Goal: Task Accomplishment & Management: Use online tool/utility

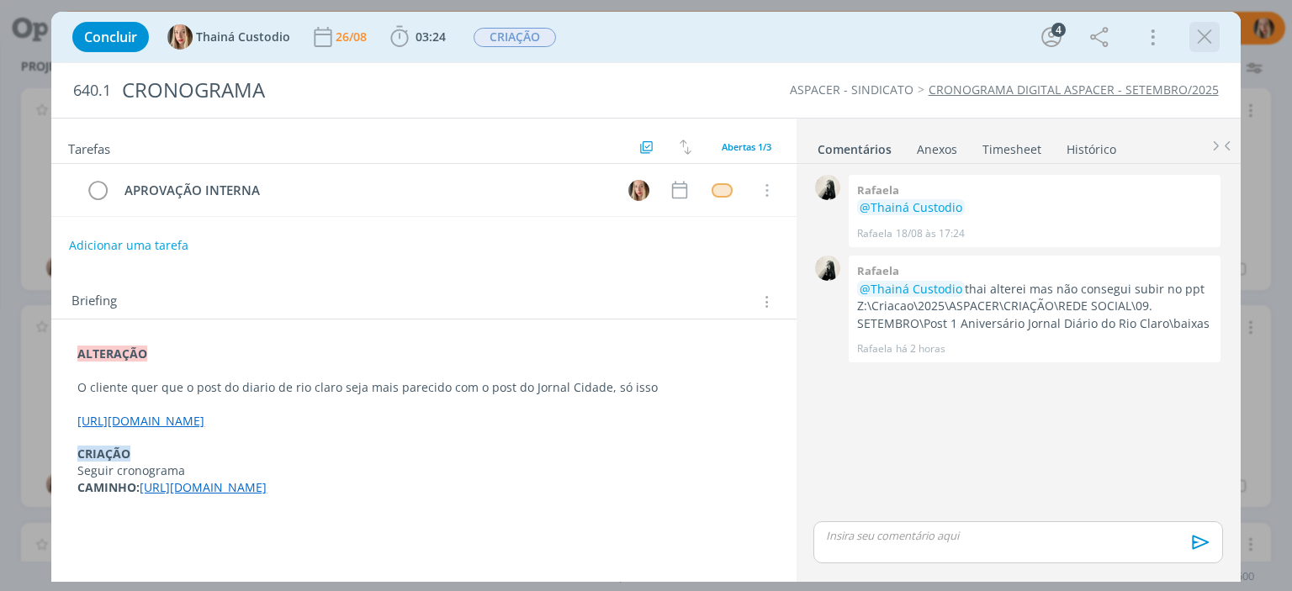
click at [1205, 42] on icon "dialog" at bounding box center [1204, 36] width 25 height 25
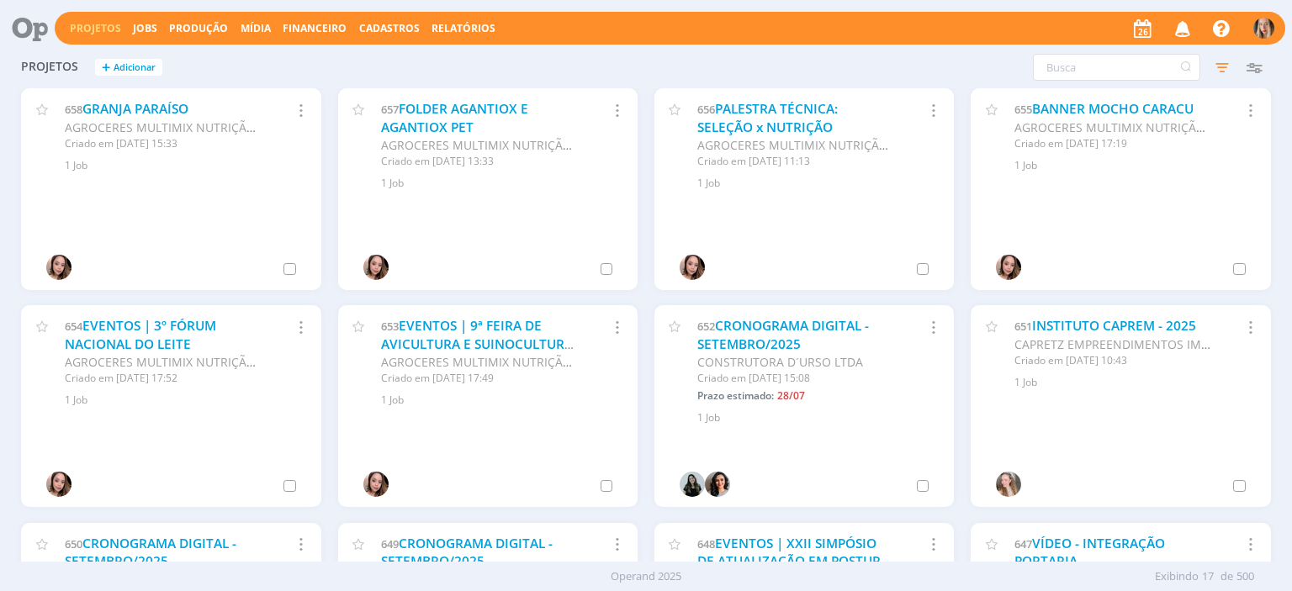
click at [104, 27] on link "Projetos" at bounding box center [95, 28] width 51 height 14
click at [1072, 70] on input "text" at bounding box center [1116, 67] width 167 height 27
type input "tranenge"
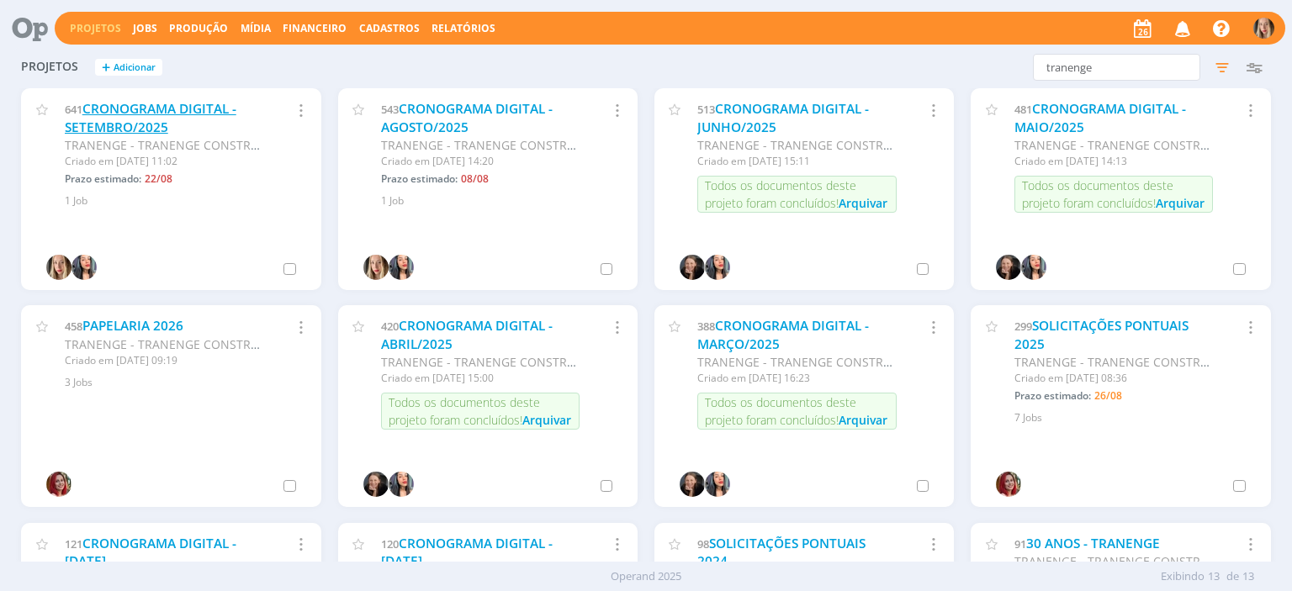
click at [146, 120] on link "CRONOGRAMA DIGITAL - SETEMBRO/2025" at bounding box center [151, 118] width 172 height 36
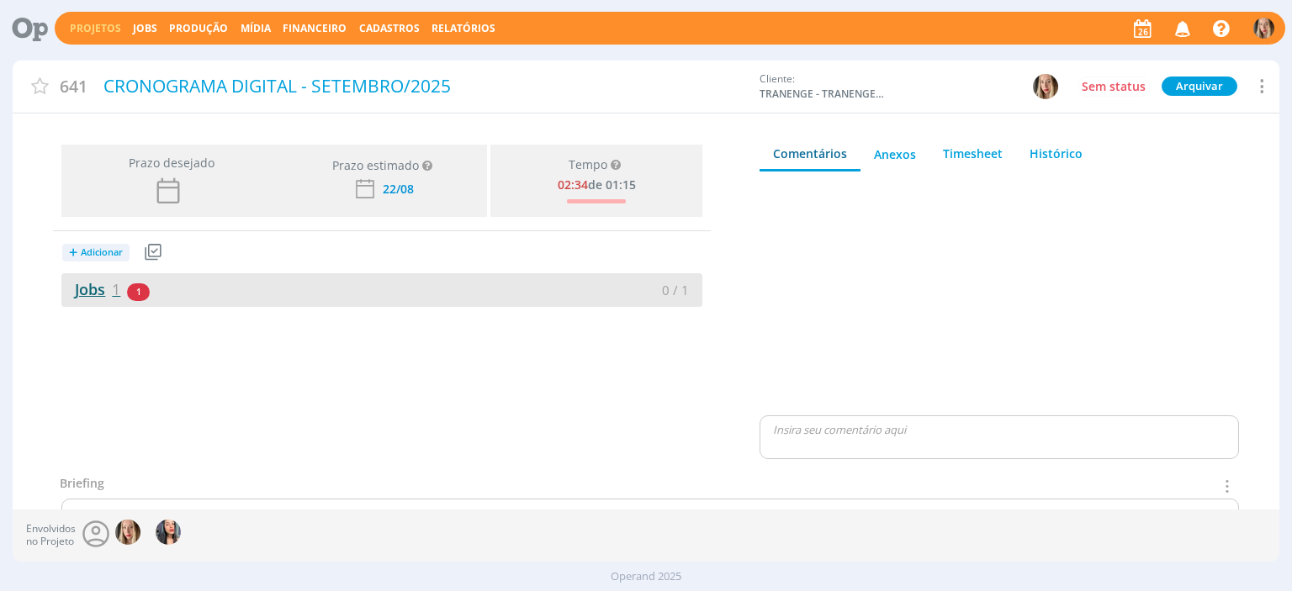
click at [111, 281] on link "Jobs 1" at bounding box center [90, 289] width 59 height 20
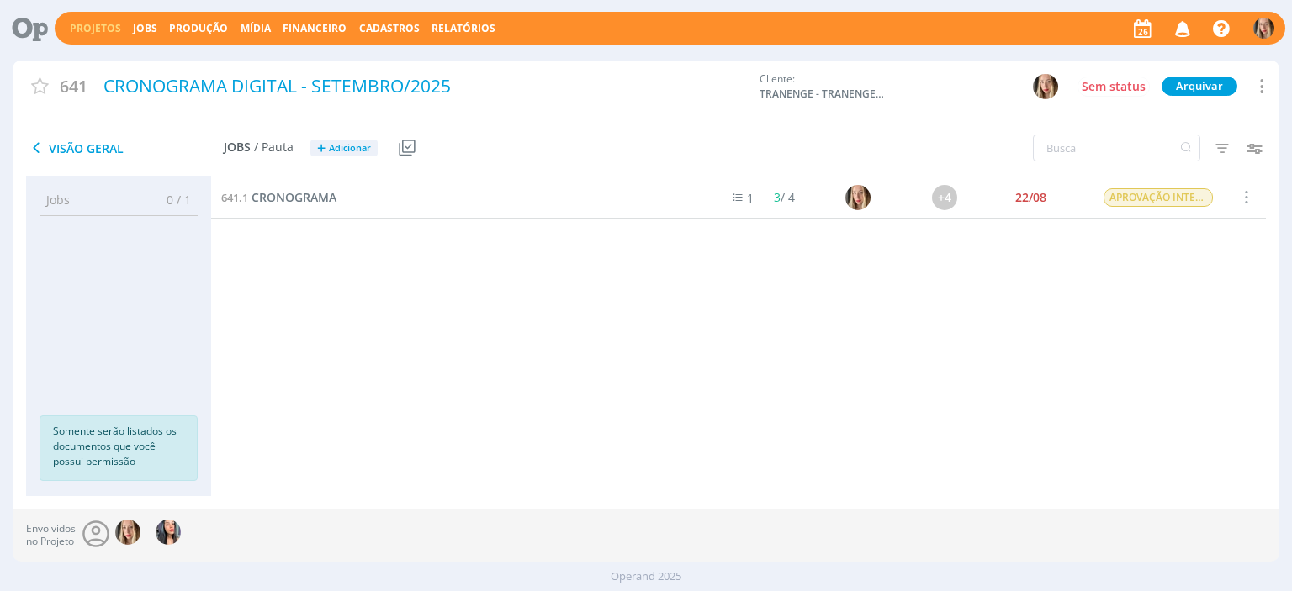
click at [326, 194] on span "CRONOGRAMA" at bounding box center [294, 197] width 85 height 16
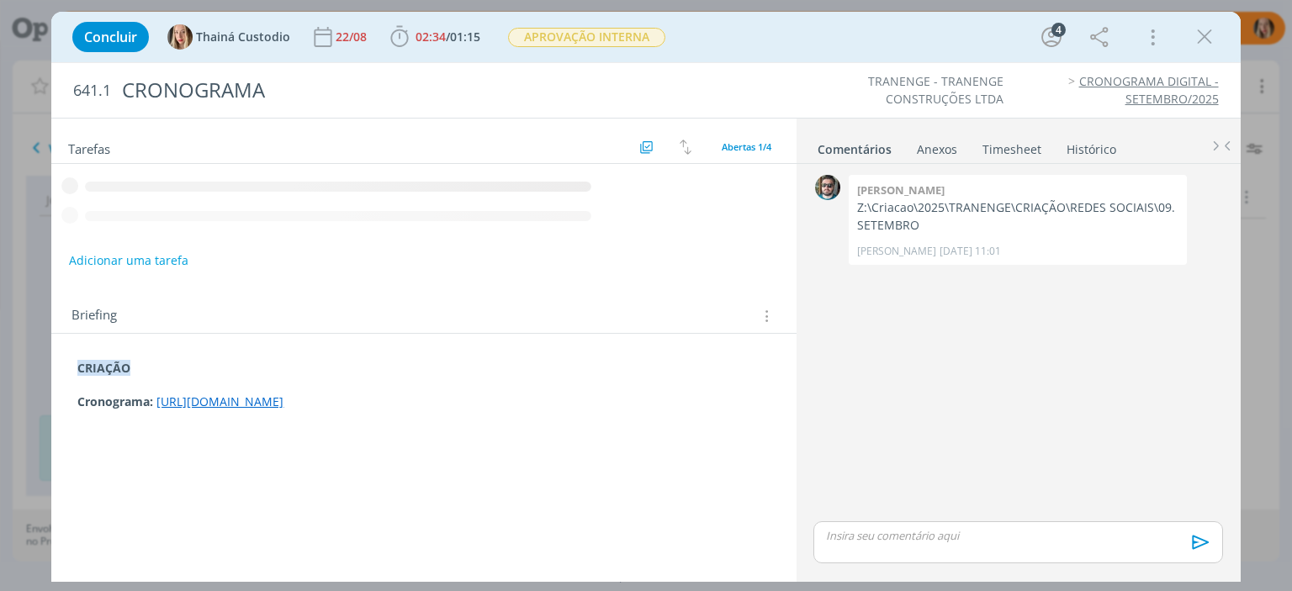
click at [73, 363] on div "CRIAÇÃO Cronograma: [URL][DOMAIN_NAME]" at bounding box center [424, 385] width 718 height 62
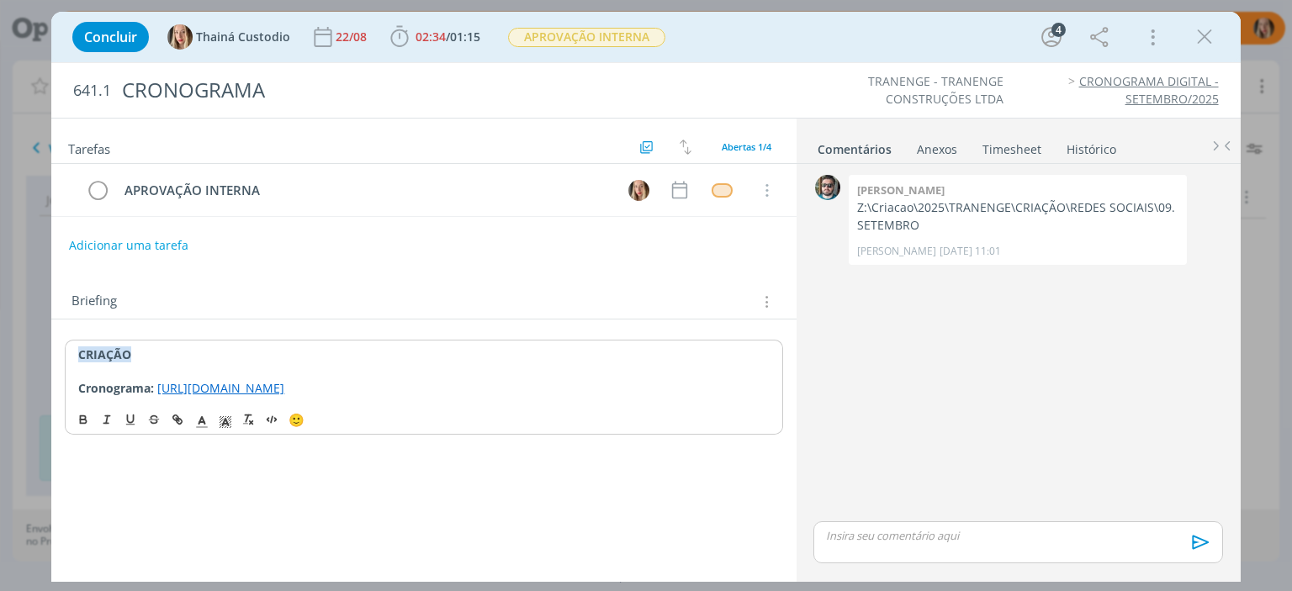
click at [73, 350] on div "CRIAÇÃO Cronograma: [URL][DOMAIN_NAME]" at bounding box center [424, 371] width 718 height 63
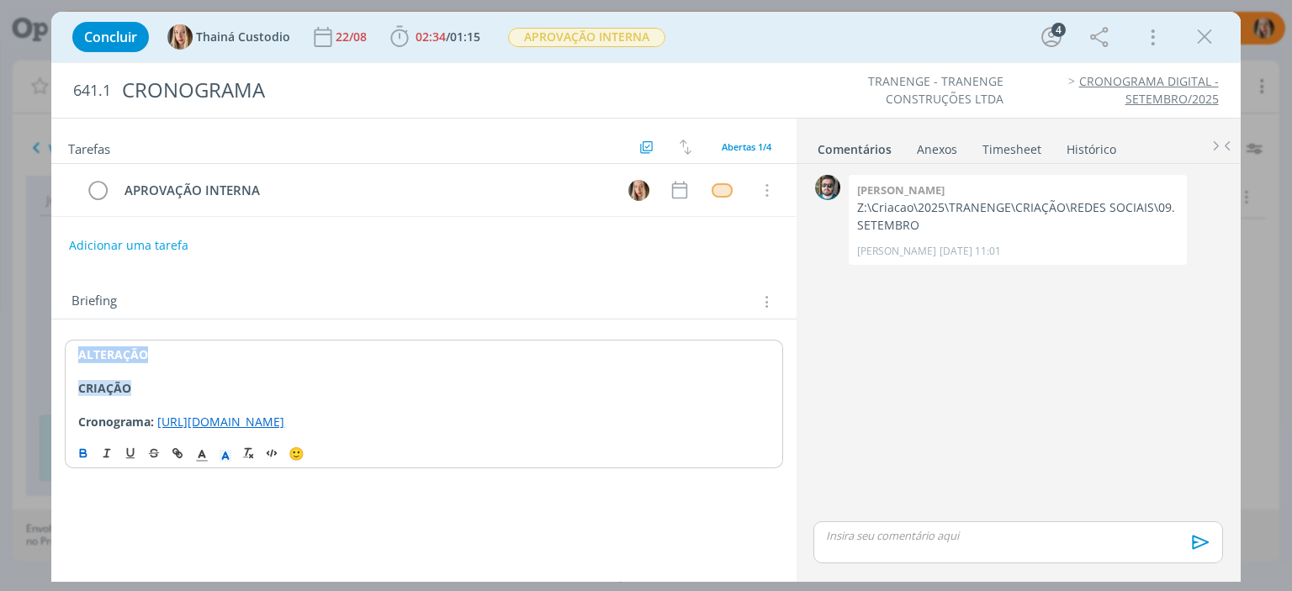
drag, startPoint x: 160, startPoint y: 347, endPoint x: 67, endPoint y: 349, distance: 92.6
click at [67, 349] on div "ALTERAÇÃO ﻿ CRIAÇÃO Cronograma: [URL][DOMAIN_NAME]" at bounding box center [424, 388] width 718 height 96
click at [224, 459] on polyline "dialog" at bounding box center [226, 456] width 6 height 7
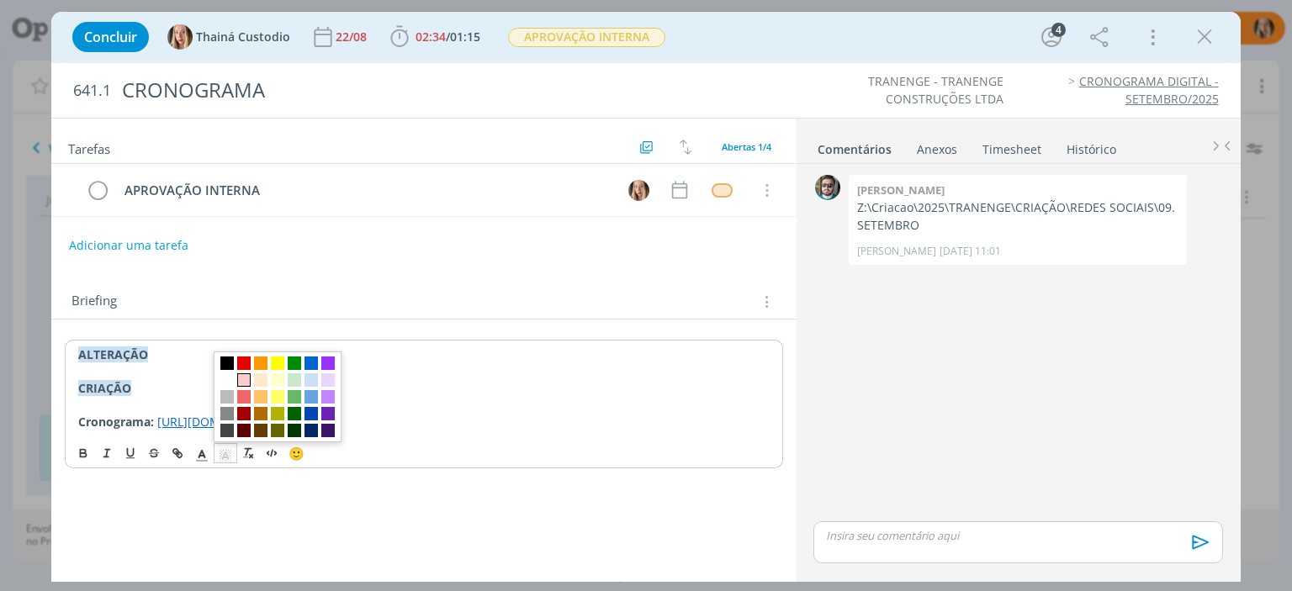
click at [241, 387] on span "dialog" at bounding box center [243, 379] width 13 height 13
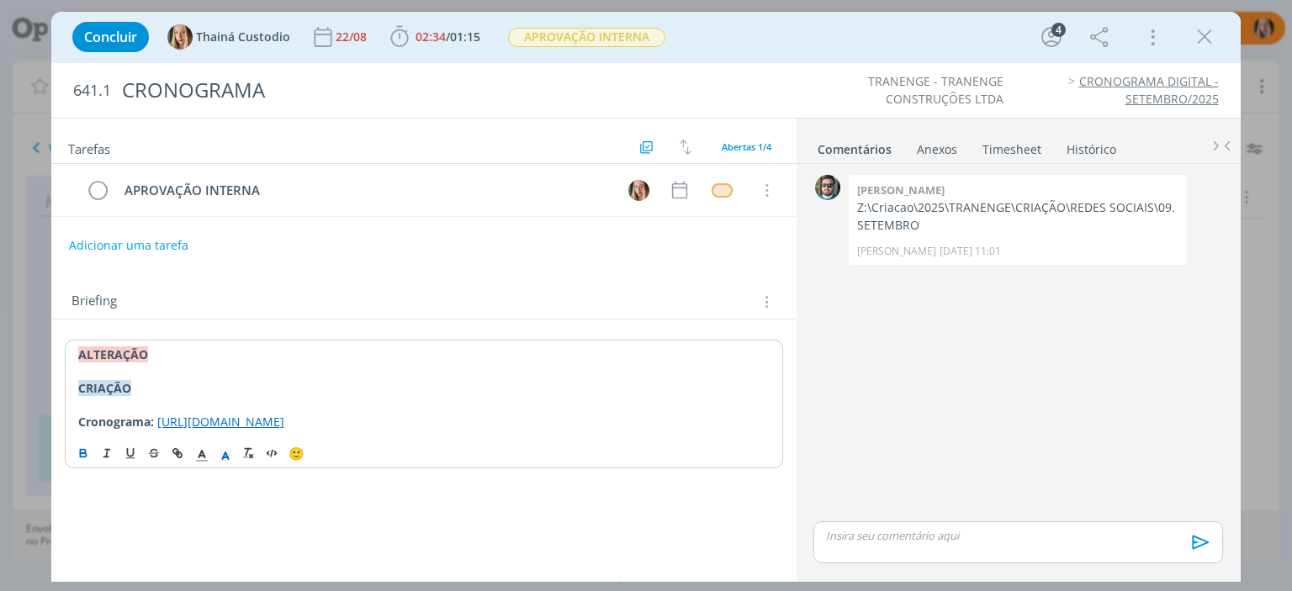
click at [189, 377] on p "dialog" at bounding box center [423, 371] width 691 height 17
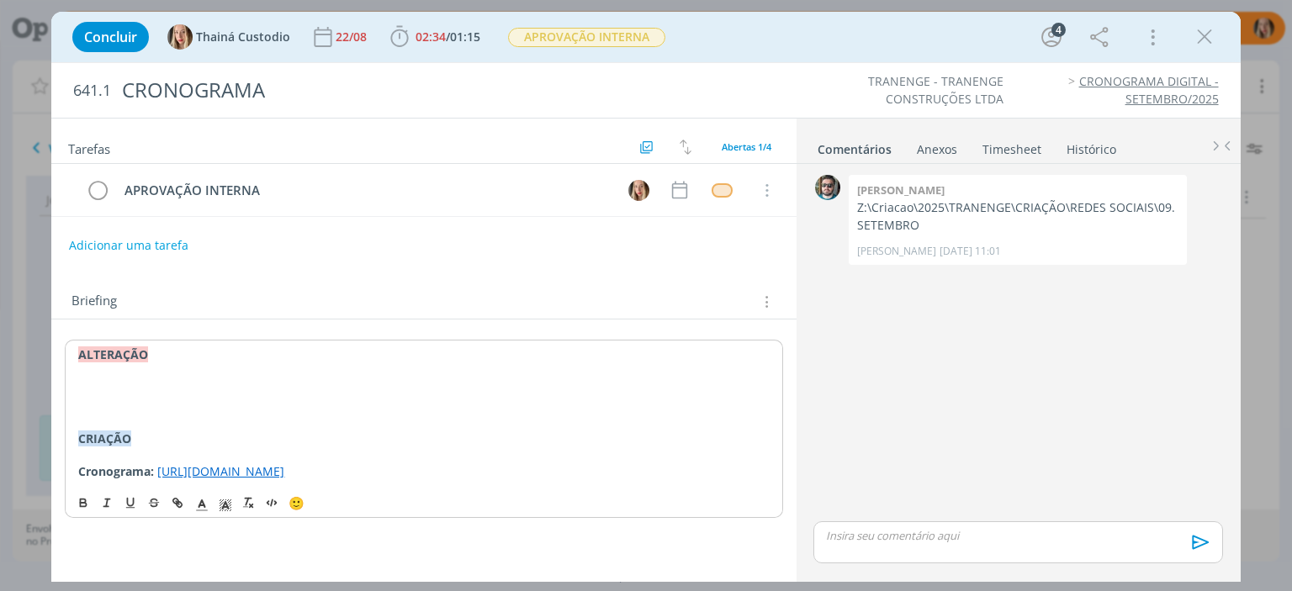
click at [84, 387] on p "dialog" at bounding box center [423, 388] width 691 height 17
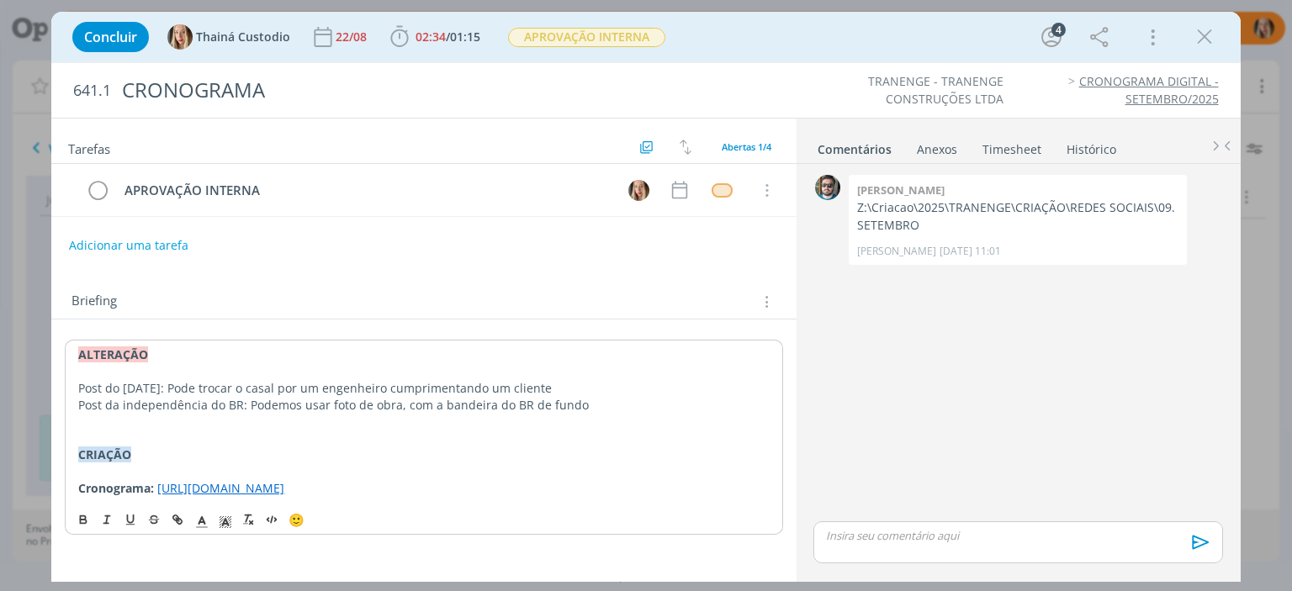
click at [81, 383] on p "Post do [DATE]: Pode trocar o casal por um engenheiro cumprimentando um cliente" at bounding box center [423, 388] width 691 height 17
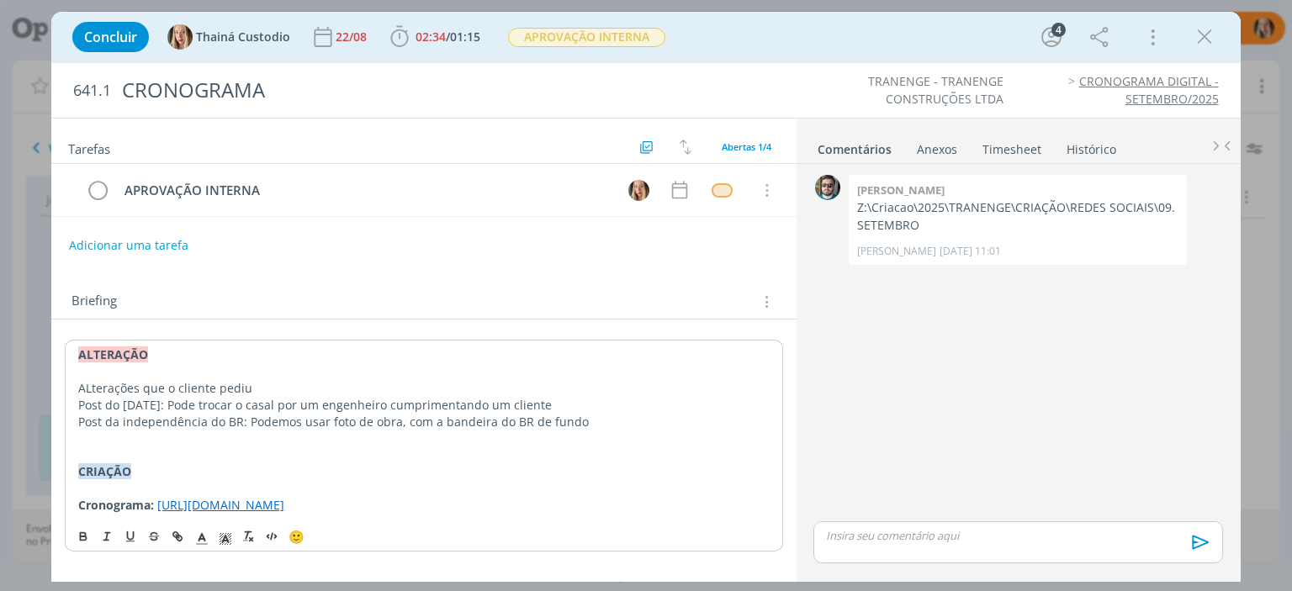
click at [94, 380] on p "ALterações que o cliente pediu" at bounding box center [423, 388] width 691 height 17
click at [258, 390] on p "Alterações que o cliente pediu" at bounding box center [423, 388] width 691 height 17
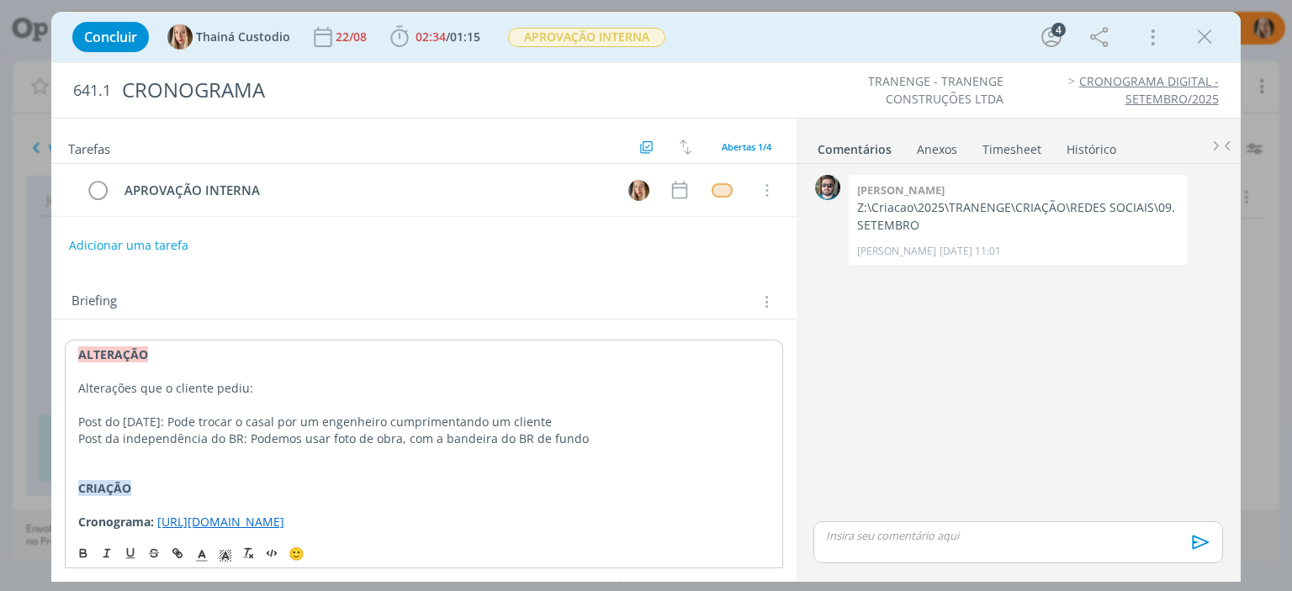
drag, startPoint x: 158, startPoint y: 515, endPoint x: 196, endPoint y: 537, distance: 43.7
click at [196, 531] on p "Cronograma: [URL][DOMAIN_NAME]" at bounding box center [423, 522] width 691 height 17
copy link "[URL][DOMAIN_NAME]"
click at [96, 450] on p "dialog" at bounding box center [423, 455] width 691 height 17
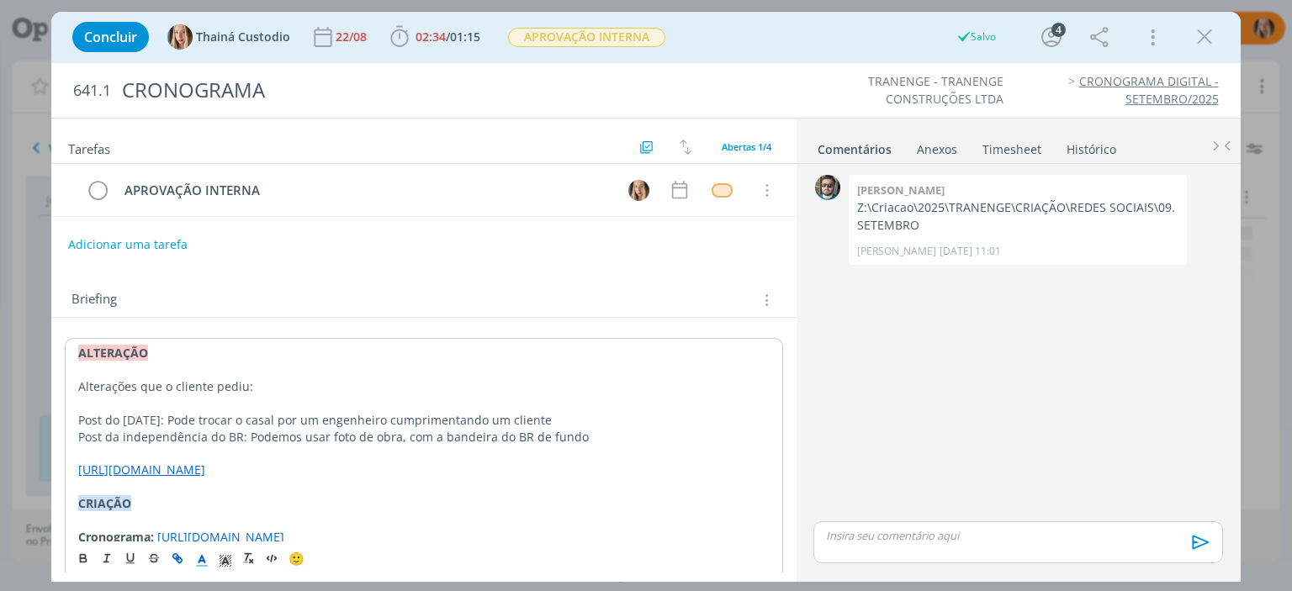
click at [149, 245] on button "Adicionar uma tarefa" at bounding box center [127, 244] width 119 height 29
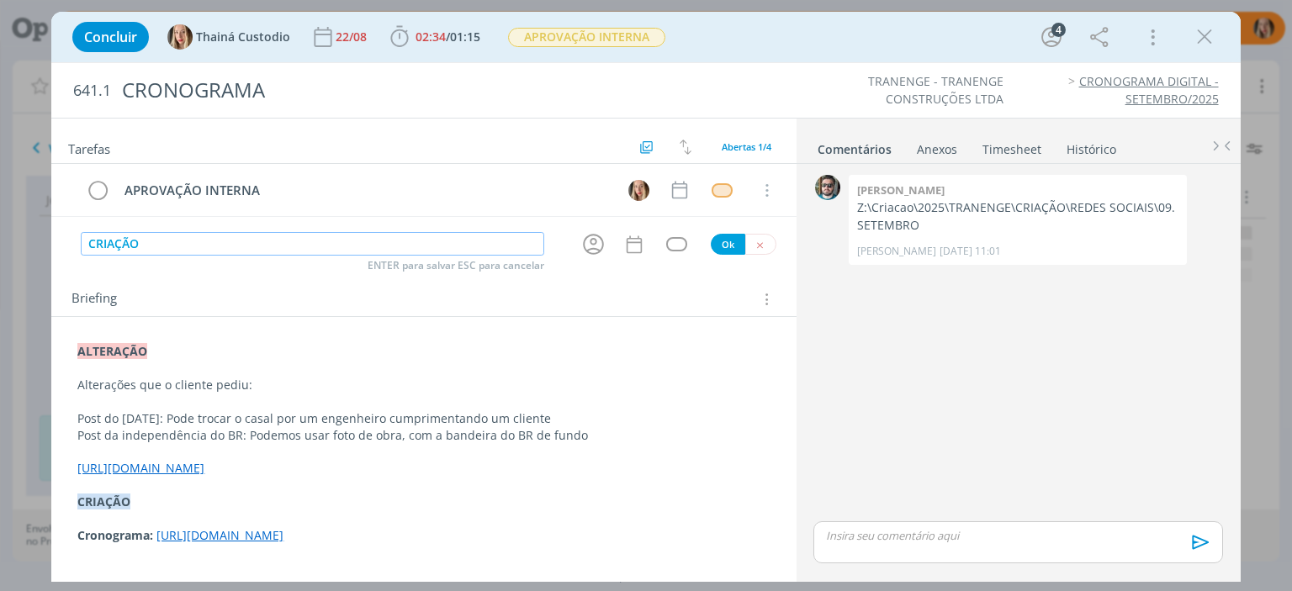
click at [596, 252] on icon "dialog" at bounding box center [593, 245] width 21 height 21
type input "CRIAÇÃO"
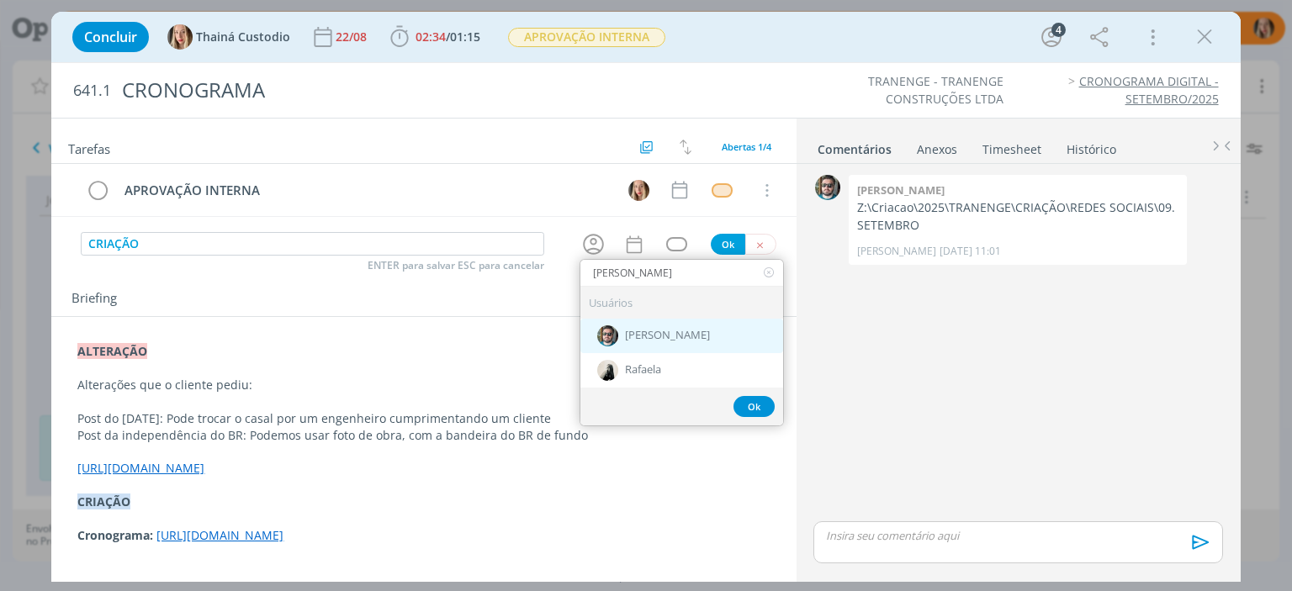
type input "[PERSON_NAME]"
click at [681, 328] on div "[PERSON_NAME]" at bounding box center [681, 336] width 203 height 34
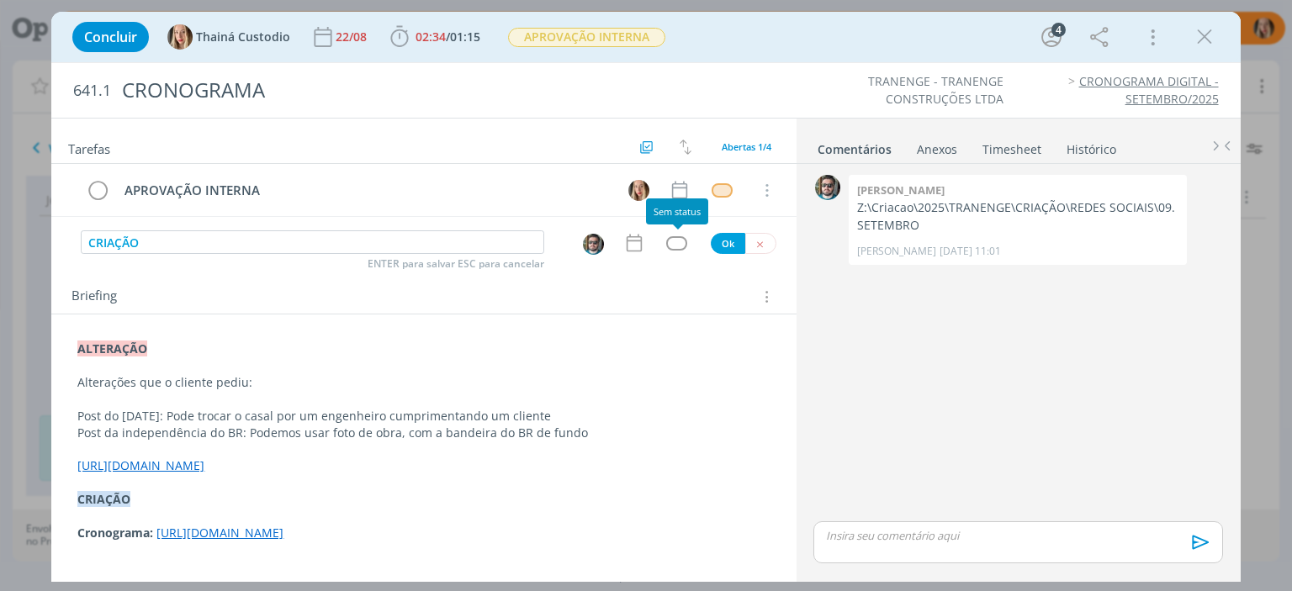
click at [673, 246] on div "dialog" at bounding box center [676, 243] width 21 height 14
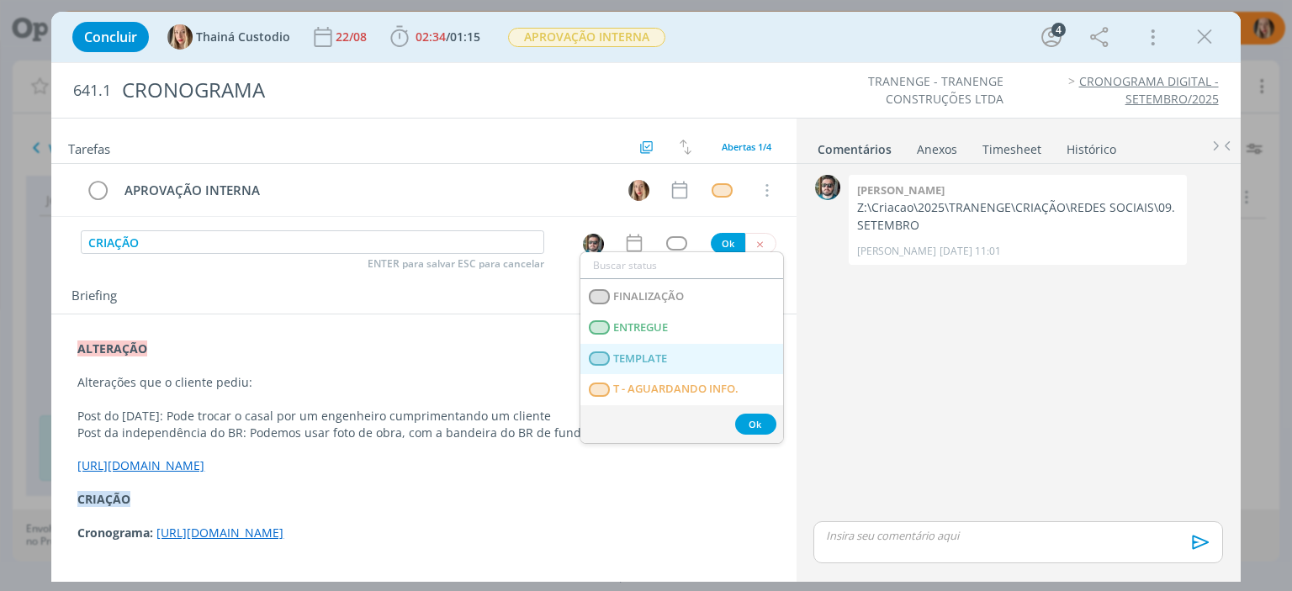
scroll to position [421, 0]
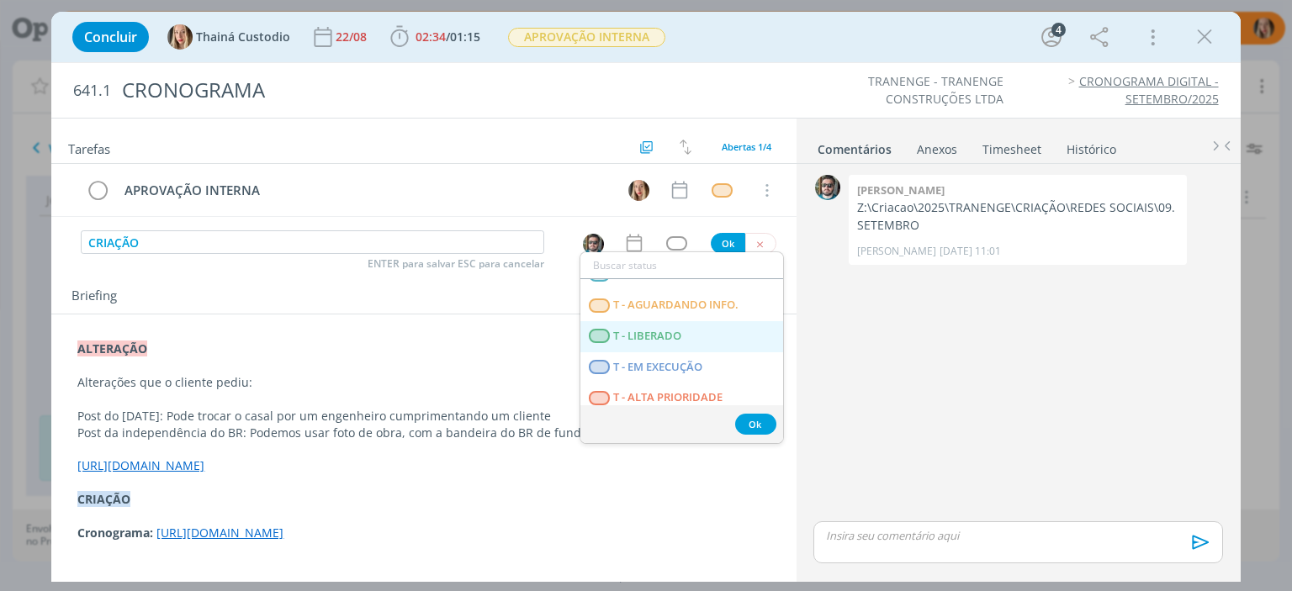
click at [632, 334] on span "T - LIBERADO" at bounding box center [648, 336] width 68 height 13
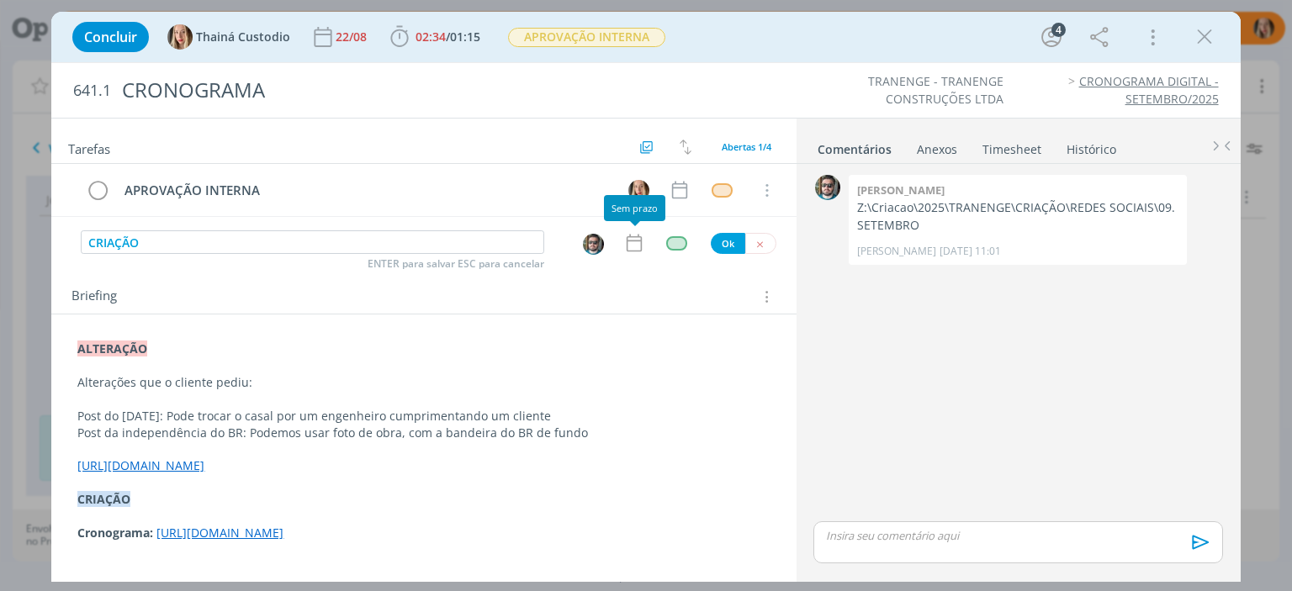
click at [631, 244] on icon "dialog" at bounding box center [634, 243] width 22 height 22
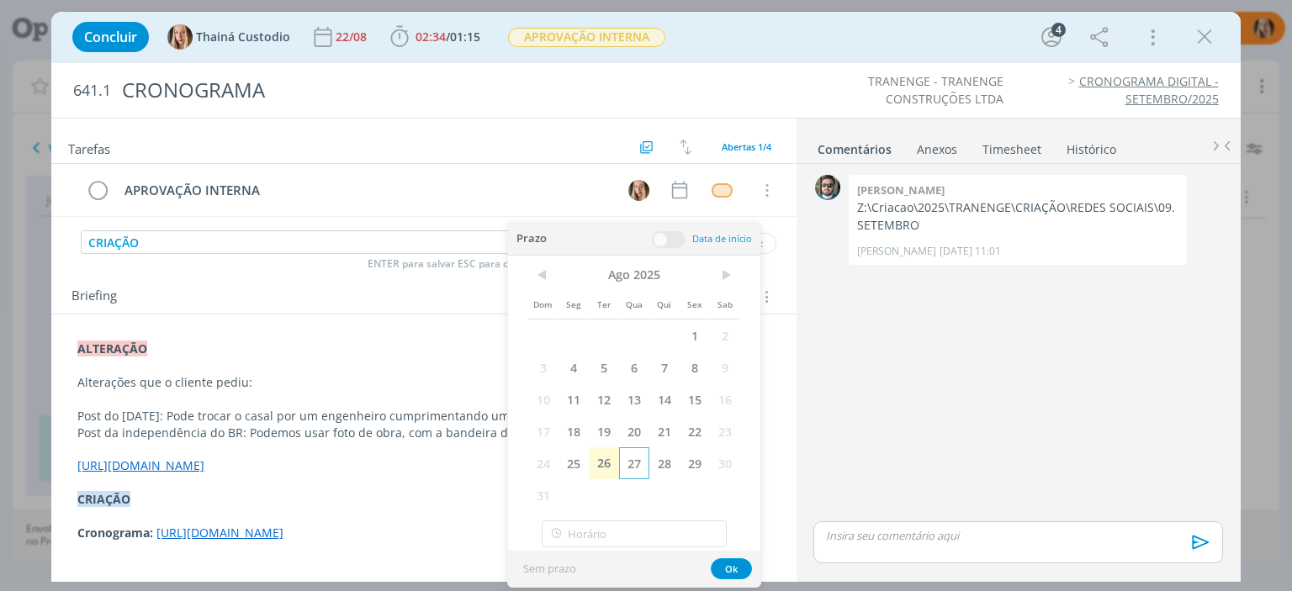
click at [636, 462] on span "27" at bounding box center [634, 464] width 30 height 32
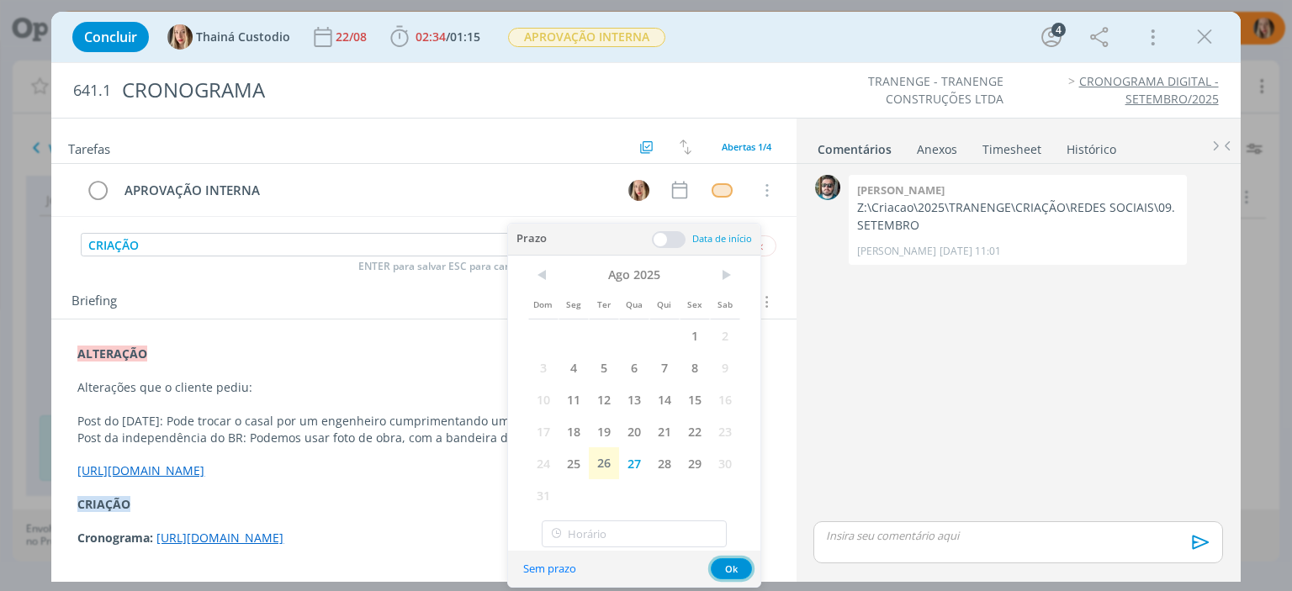
click at [734, 568] on button "Ok" at bounding box center [731, 569] width 41 height 21
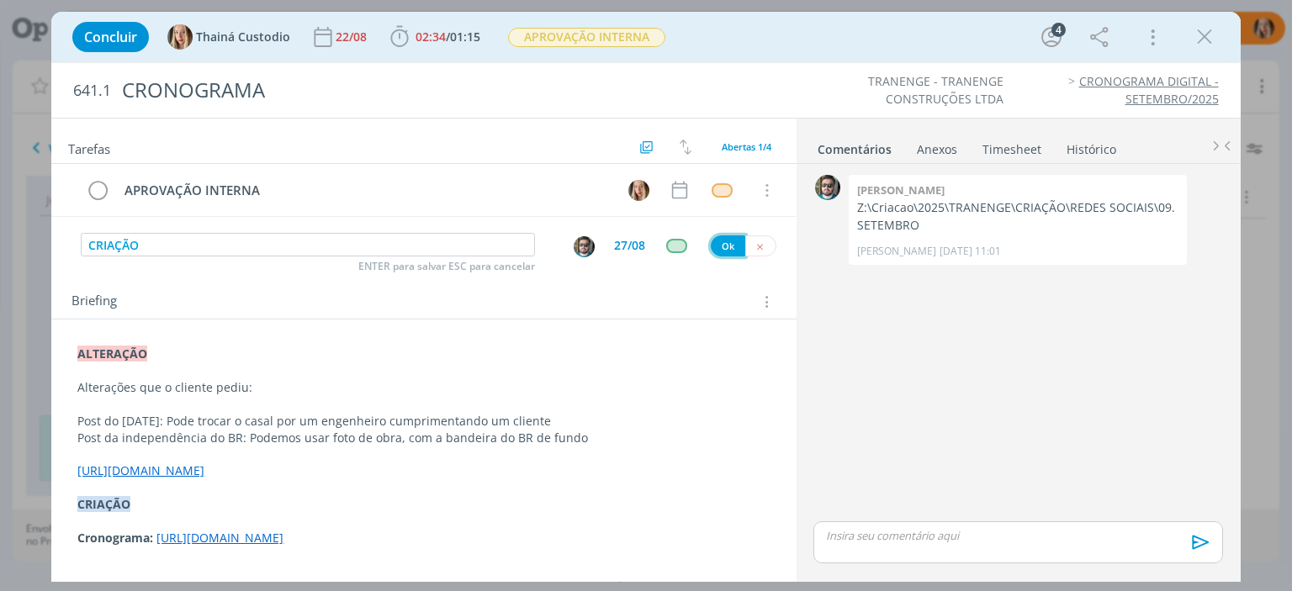
click at [724, 245] on button "Ok" at bounding box center [728, 246] width 34 height 21
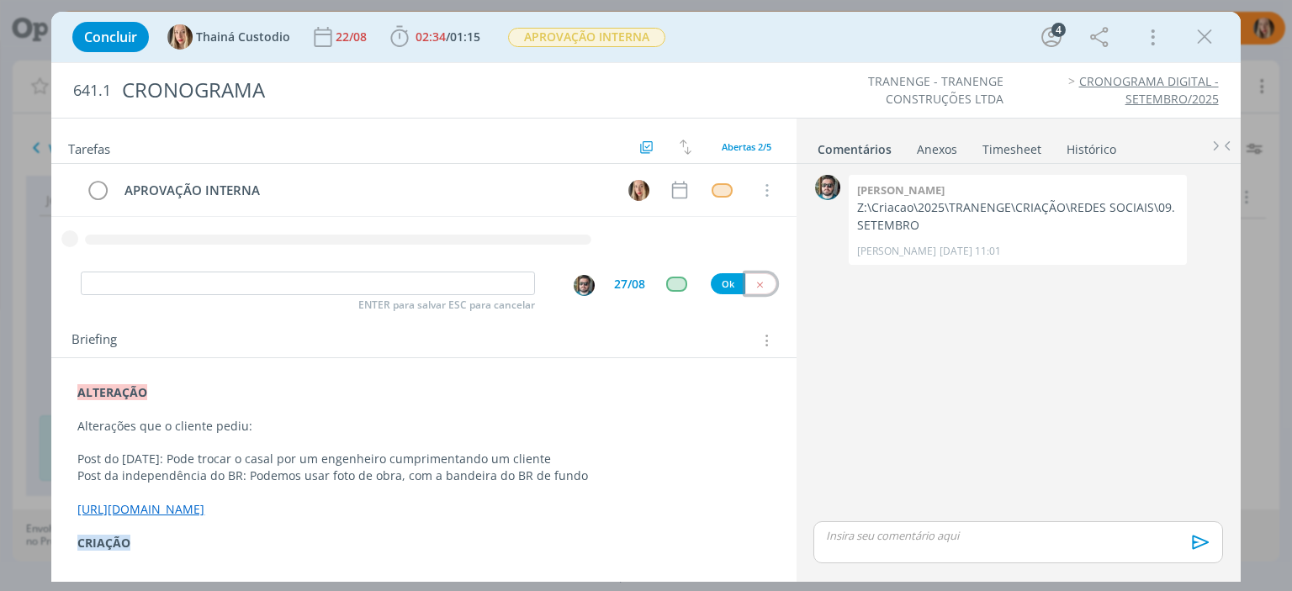
click at [760, 279] on button "dialog" at bounding box center [760, 283] width 31 height 21
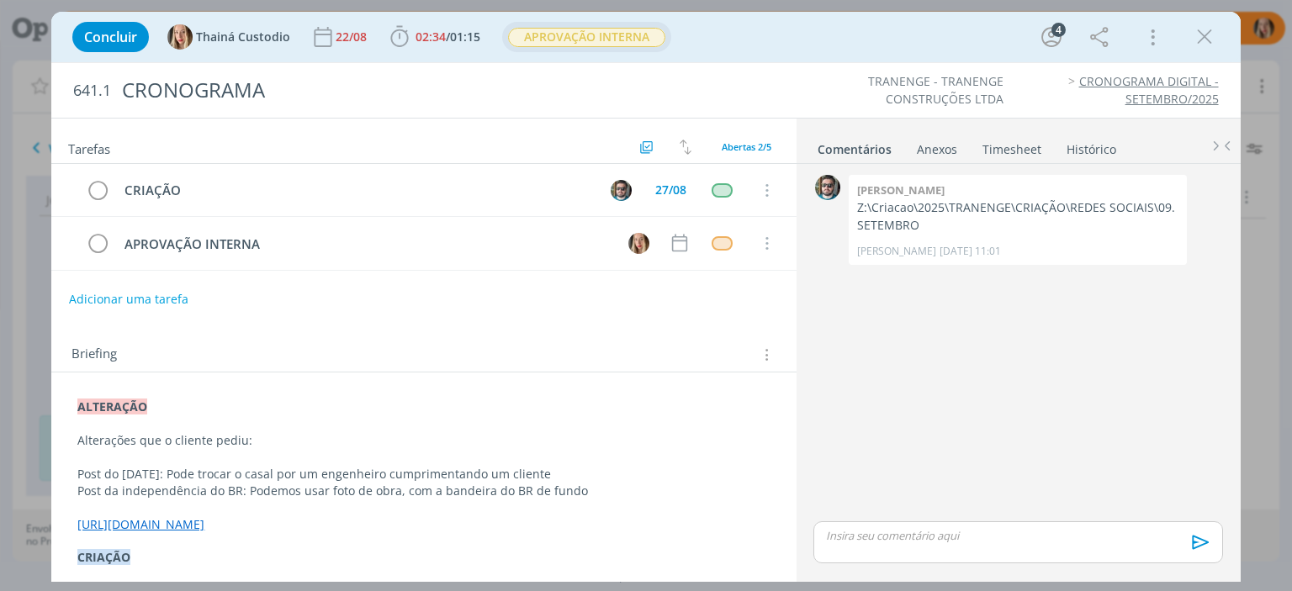
click at [560, 35] on span "APROVAÇÃO INTERNA" at bounding box center [586, 37] width 157 height 19
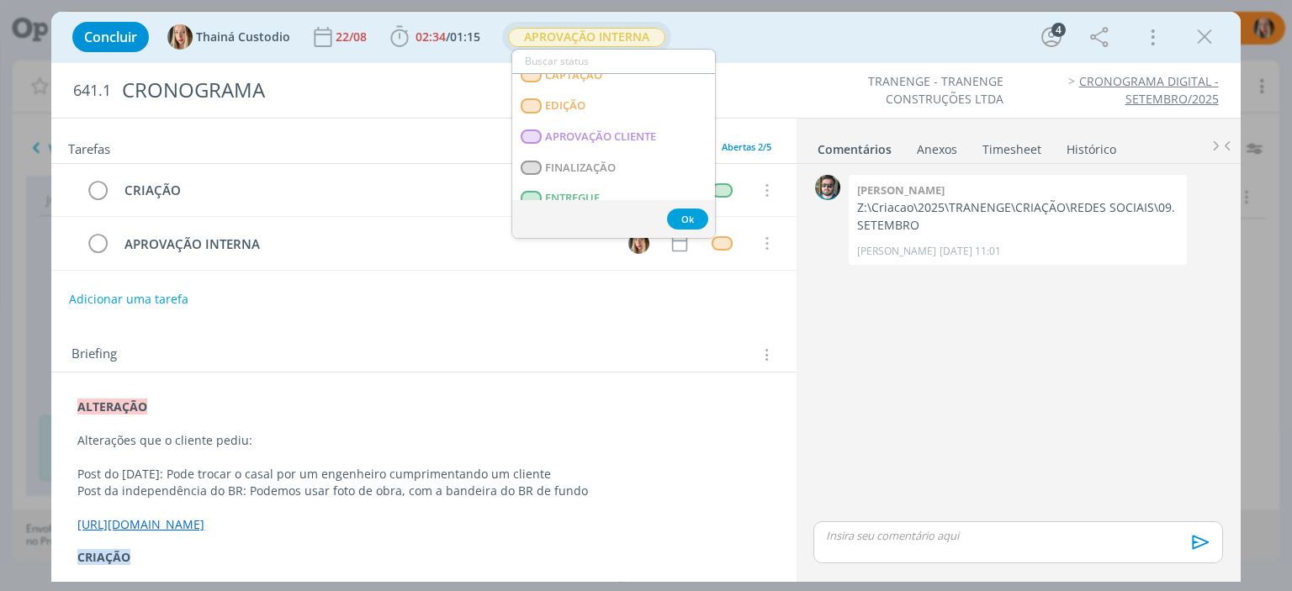
scroll to position [146, 0]
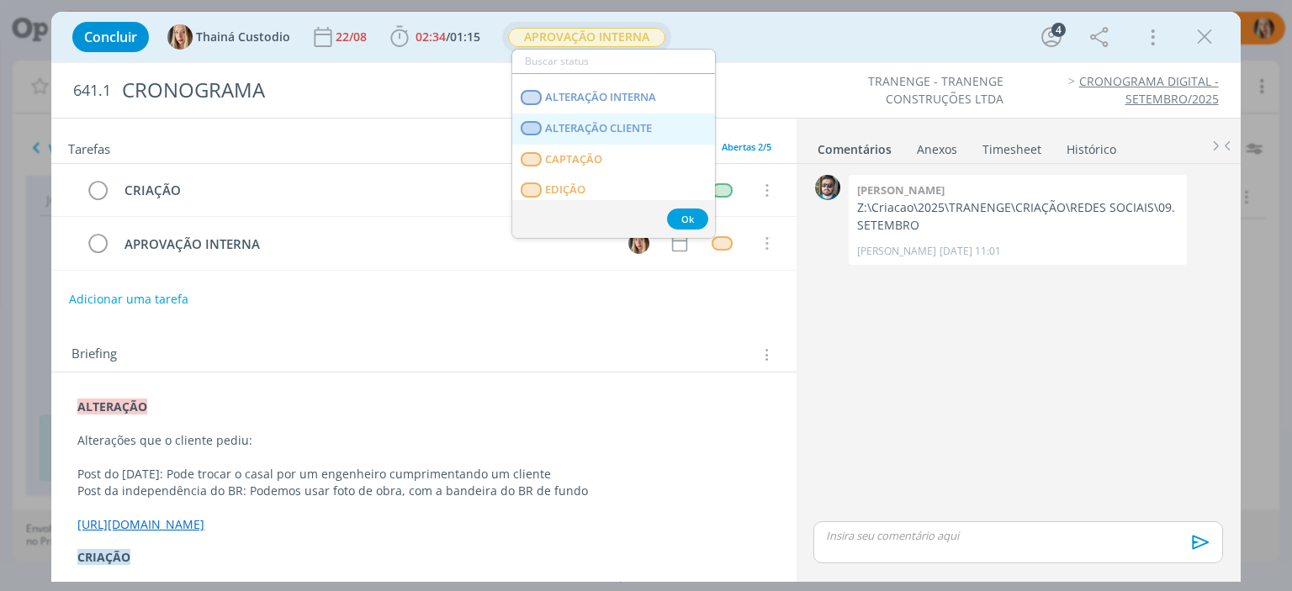
click at [606, 129] on span "ALTERAÇÃO CLIENTE" at bounding box center [599, 128] width 107 height 13
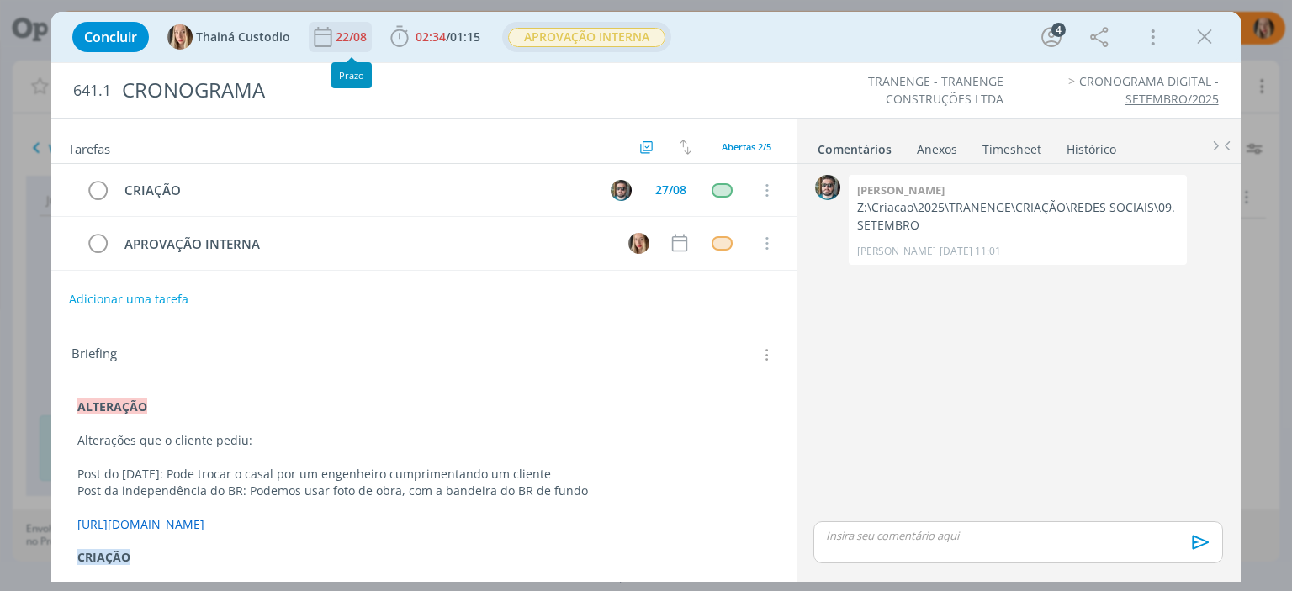
click at [352, 40] on div "22/08" at bounding box center [353, 37] width 34 height 12
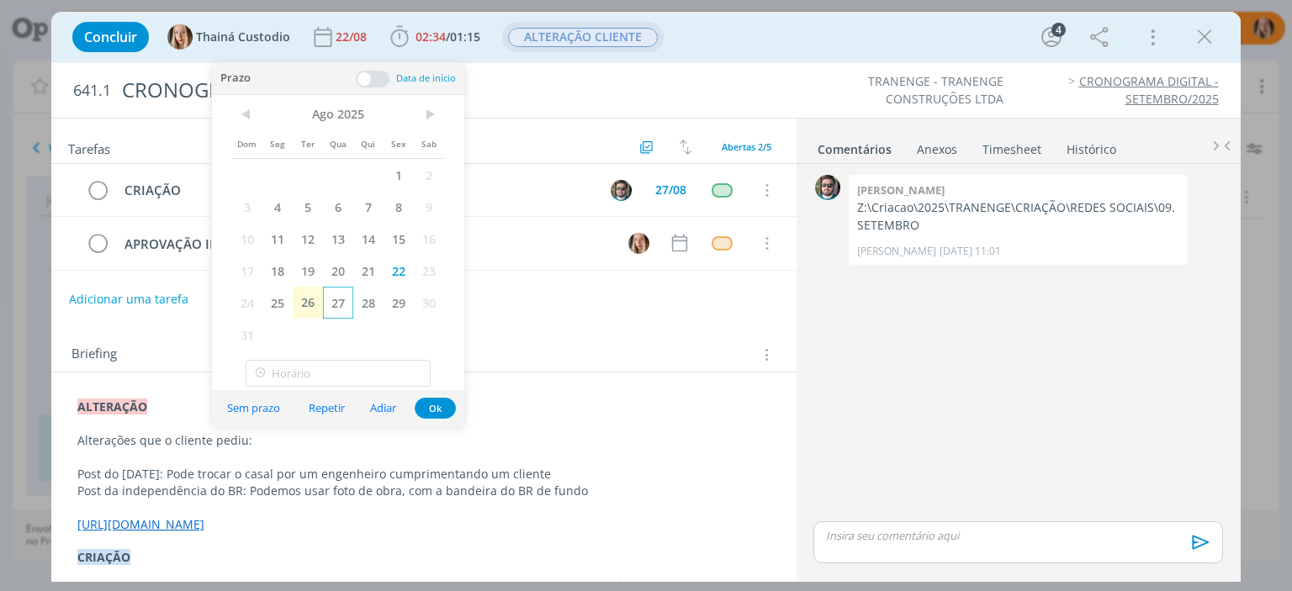
click at [333, 302] on span "27" at bounding box center [338, 303] width 30 height 32
click at [430, 402] on button "Ok" at bounding box center [435, 408] width 41 height 21
